Goal: Task Accomplishment & Management: Manage account settings

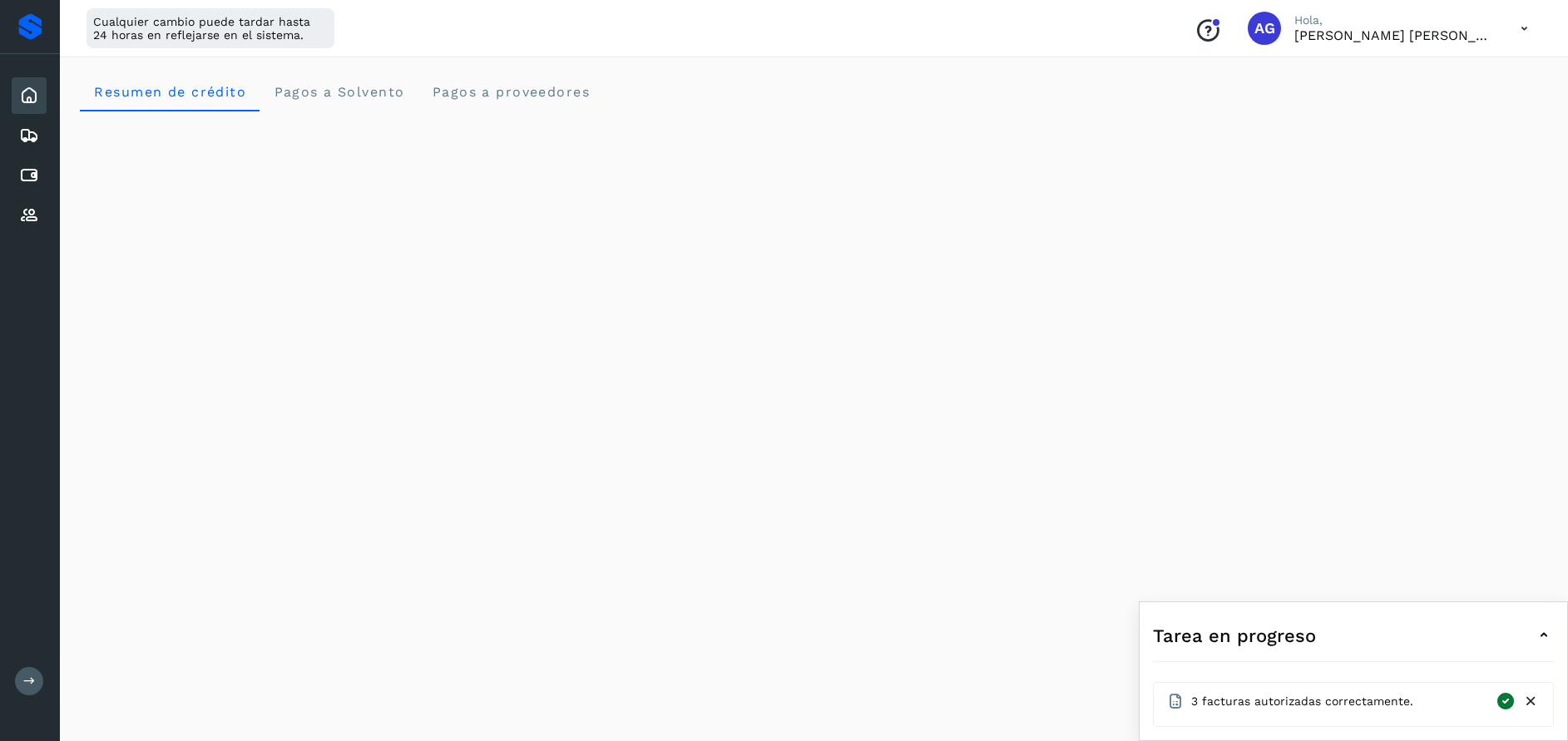
scroll to position [314, 0]
click at [39, 214] on div "Proveedores" at bounding box center [30, 216] width 35 height 37
click at [1534, 701] on icon at bounding box center [1530, 701] width 18 height 18
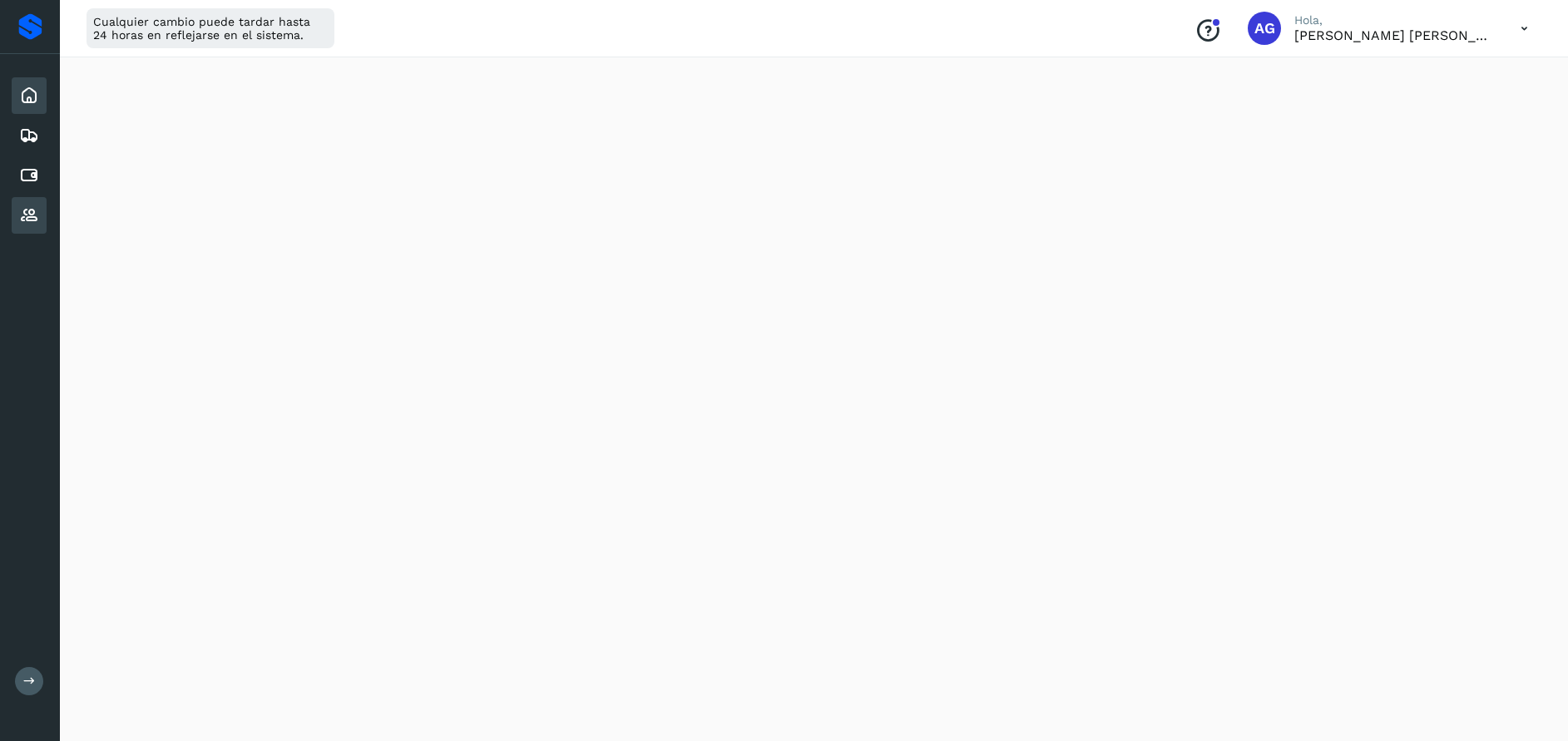
click at [30, 100] on icon at bounding box center [30, 96] width 20 height 20
click at [28, 92] on icon at bounding box center [30, 96] width 20 height 20
click at [30, 209] on icon at bounding box center [30, 216] width 20 height 20
click at [29, 173] on icon at bounding box center [30, 175] width 20 height 20
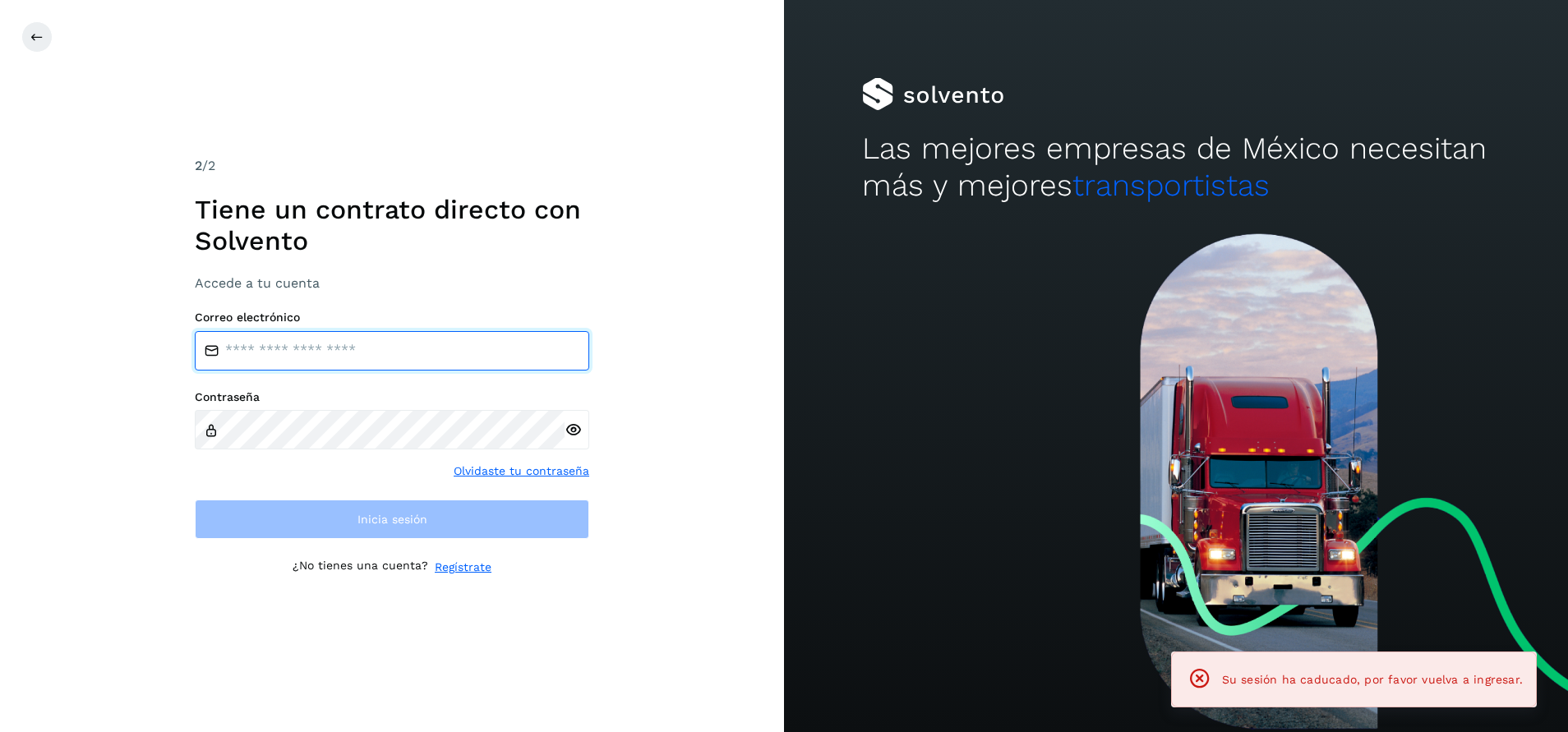
type input "**********"
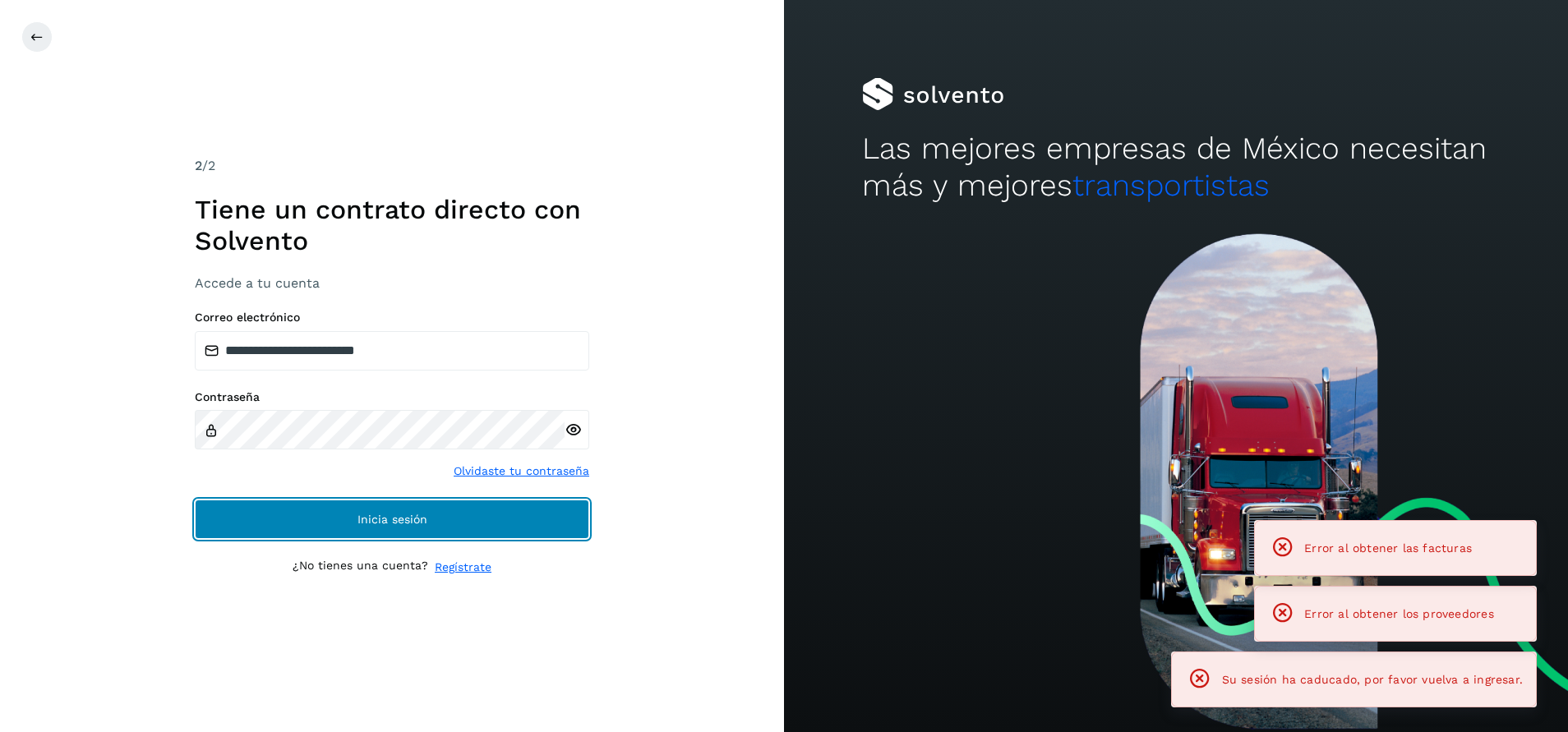
click at [477, 521] on button "Inicia sesión" at bounding box center [392, 519] width 395 height 39
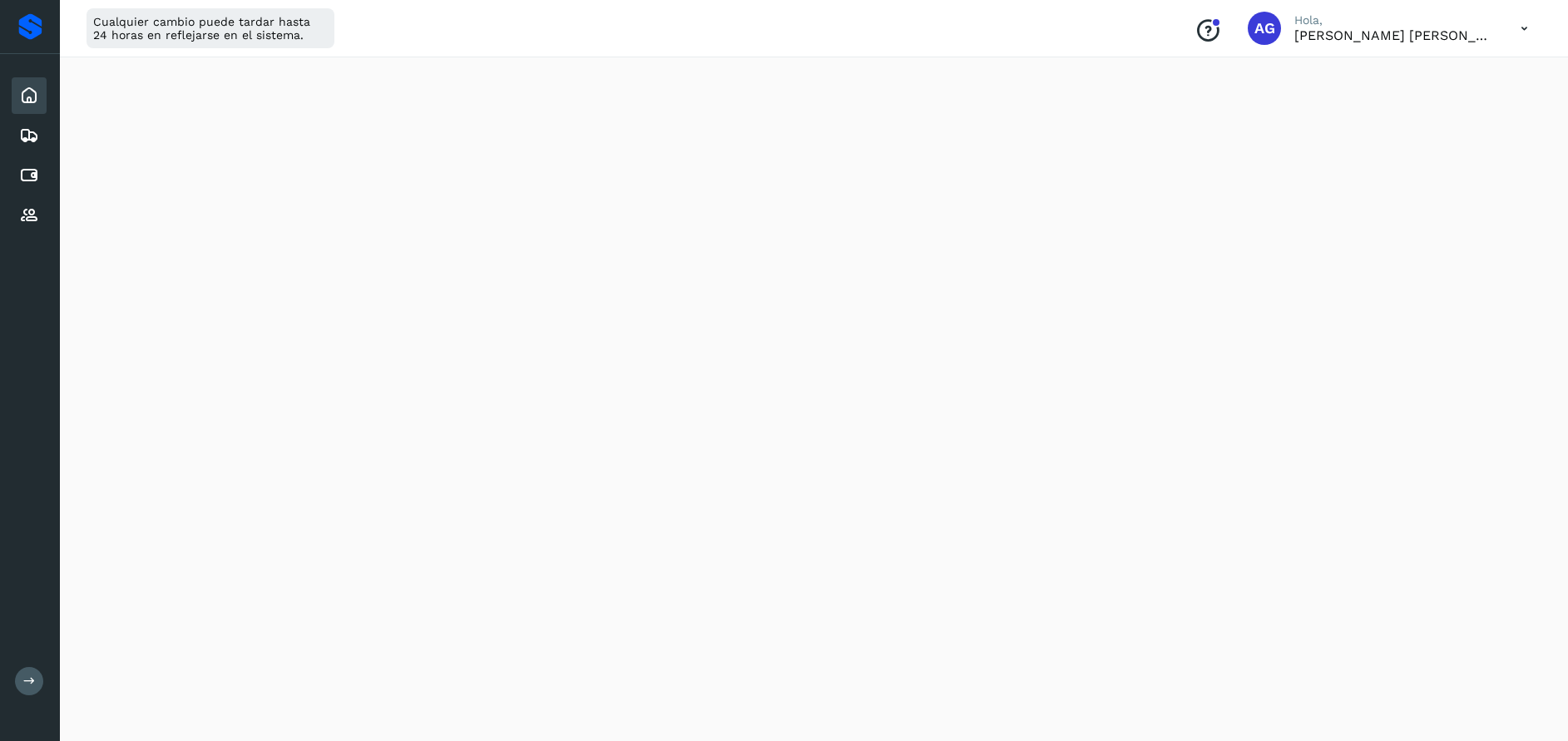
scroll to position [700, 0]
